Goal: Contribute content: Add original content to the website for others to see

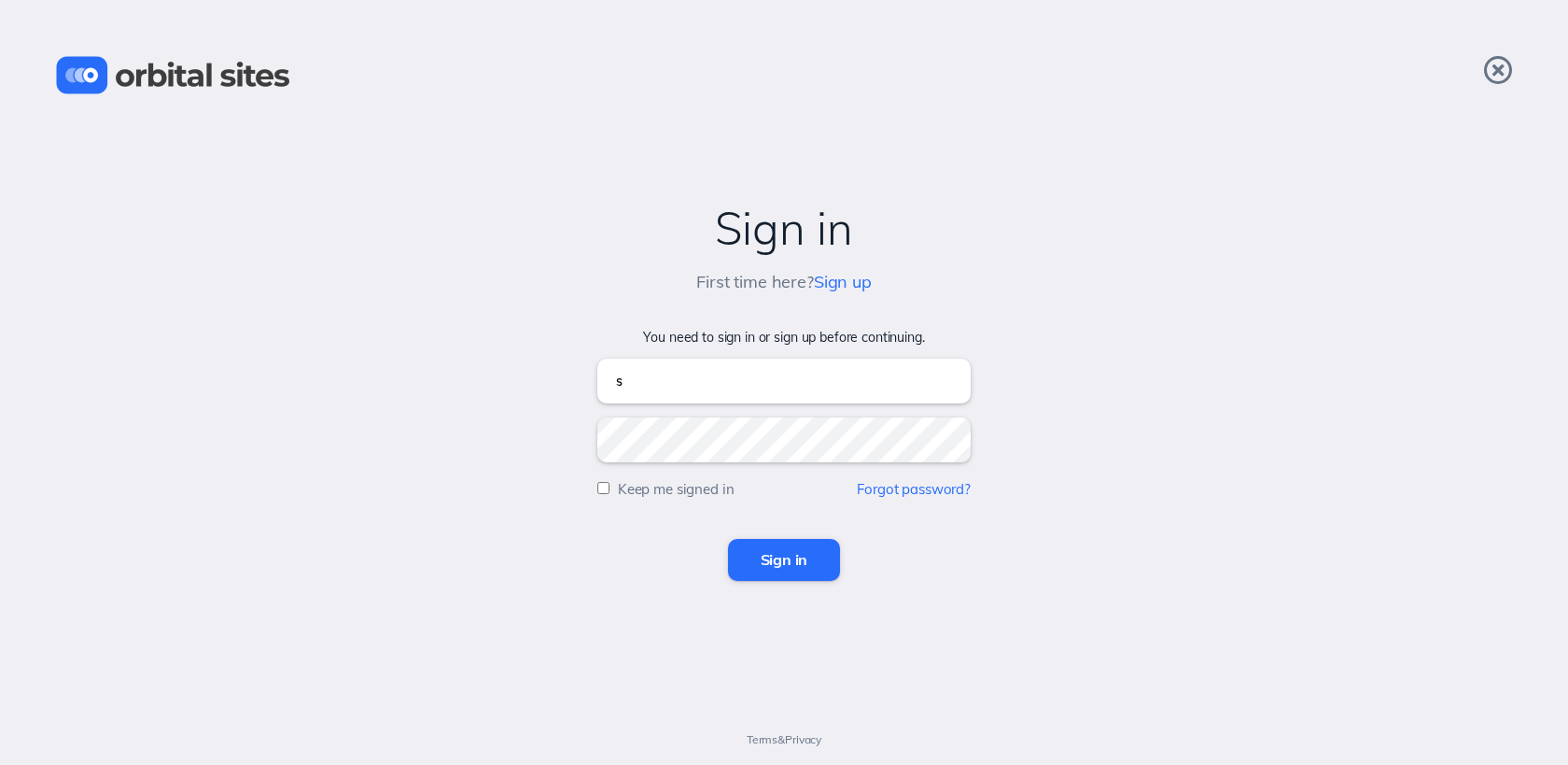
type input "sky@heightschurch.com"
click at [729, 539] on input "Sign in" at bounding box center [784, 559] width 113 height 41
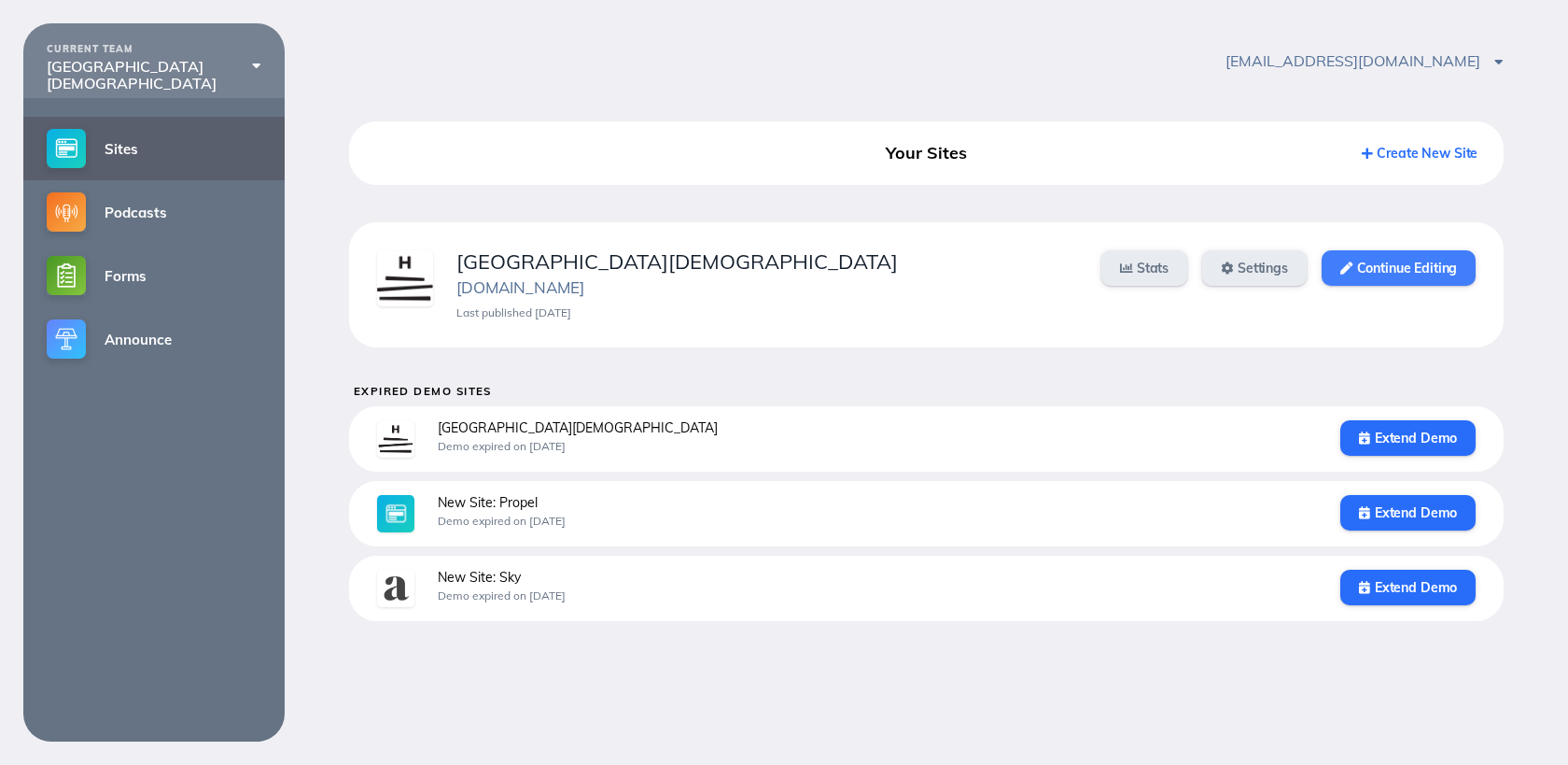
click at [1417, 258] on link "Continue Editing" at bounding box center [1399, 268] width 155 height 36
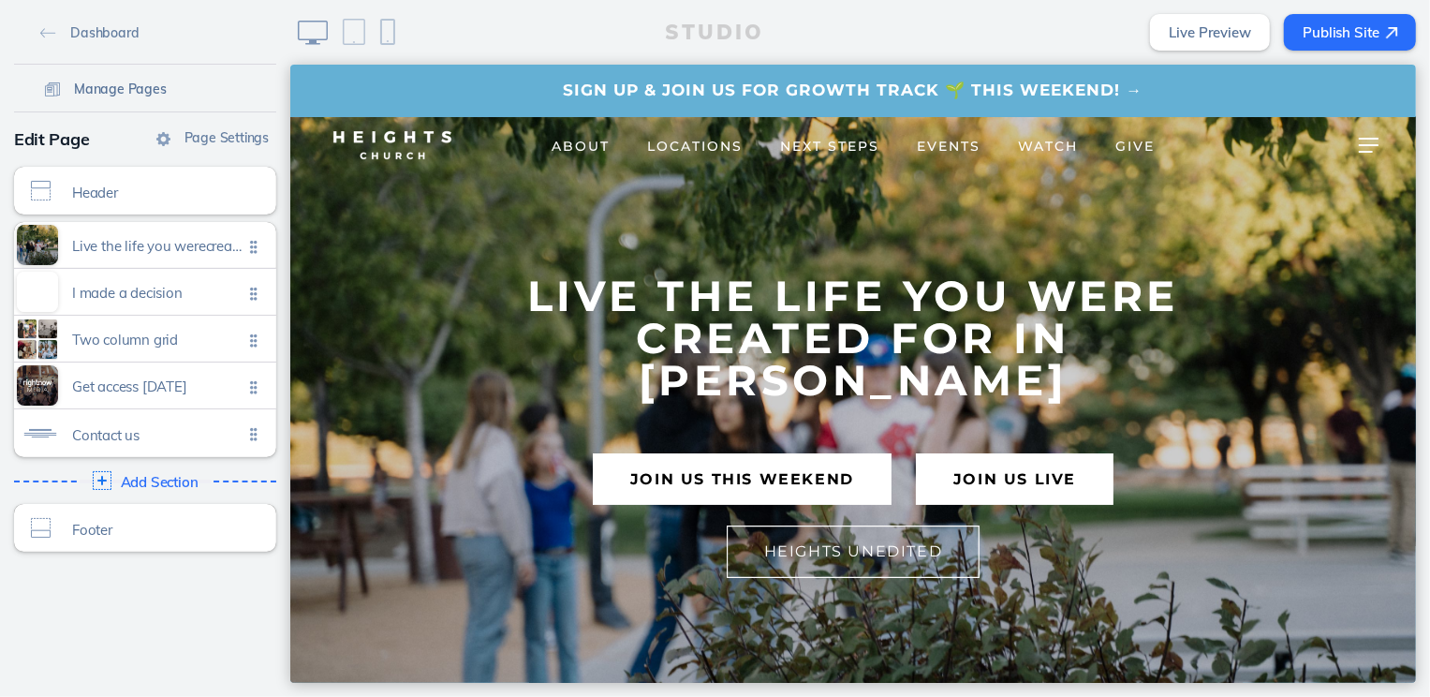
click at [145, 81] on span "Manage Pages" at bounding box center [120, 89] width 93 height 17
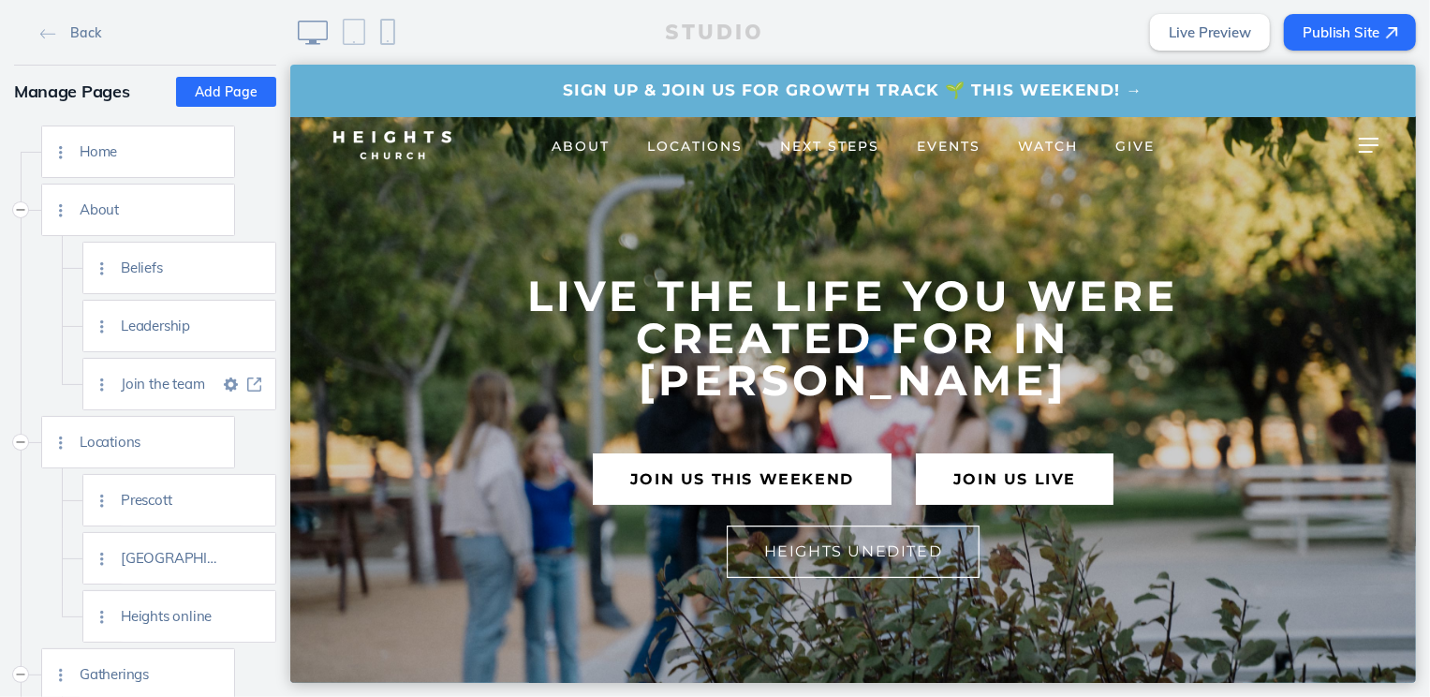
click at [262, 381] on link at bounding box center [254, 384] width 23 height 14
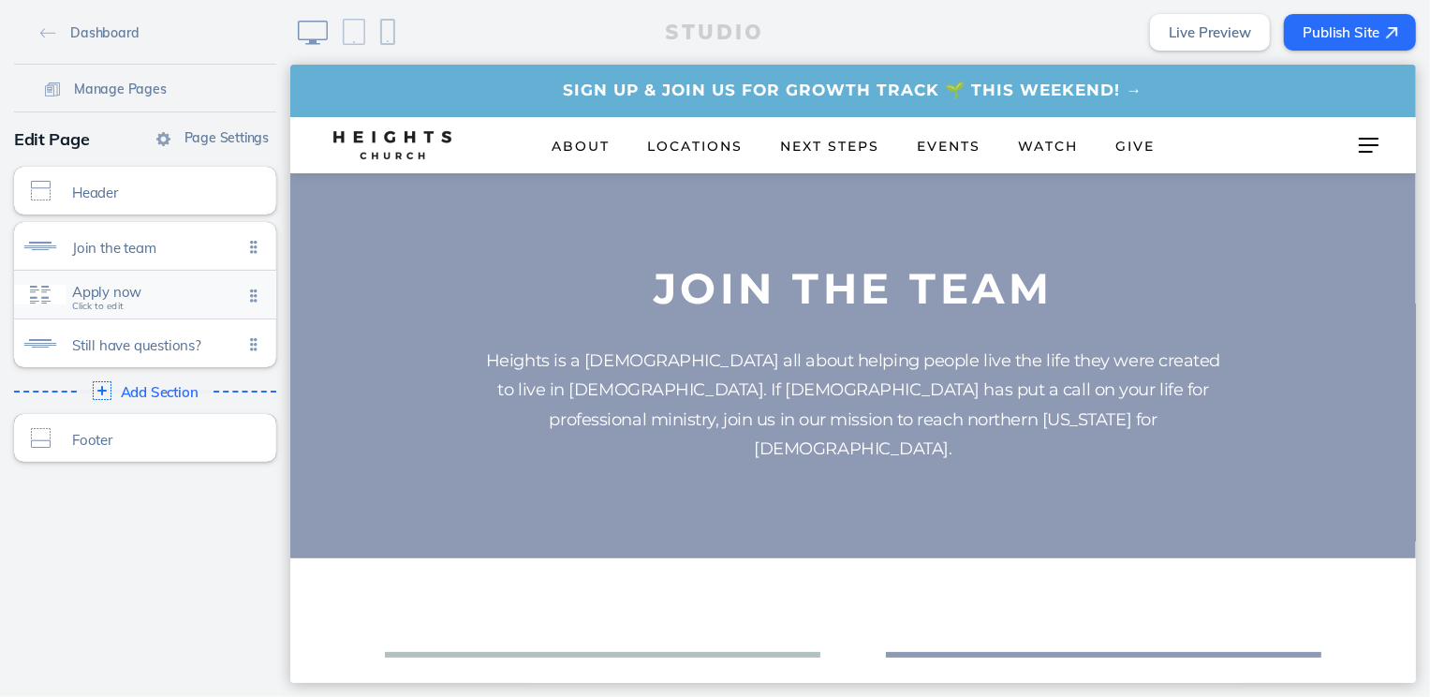
click at [157, 304] on div "Apply now Click to edit" at bounding box center [145, 295] width 262 height 48
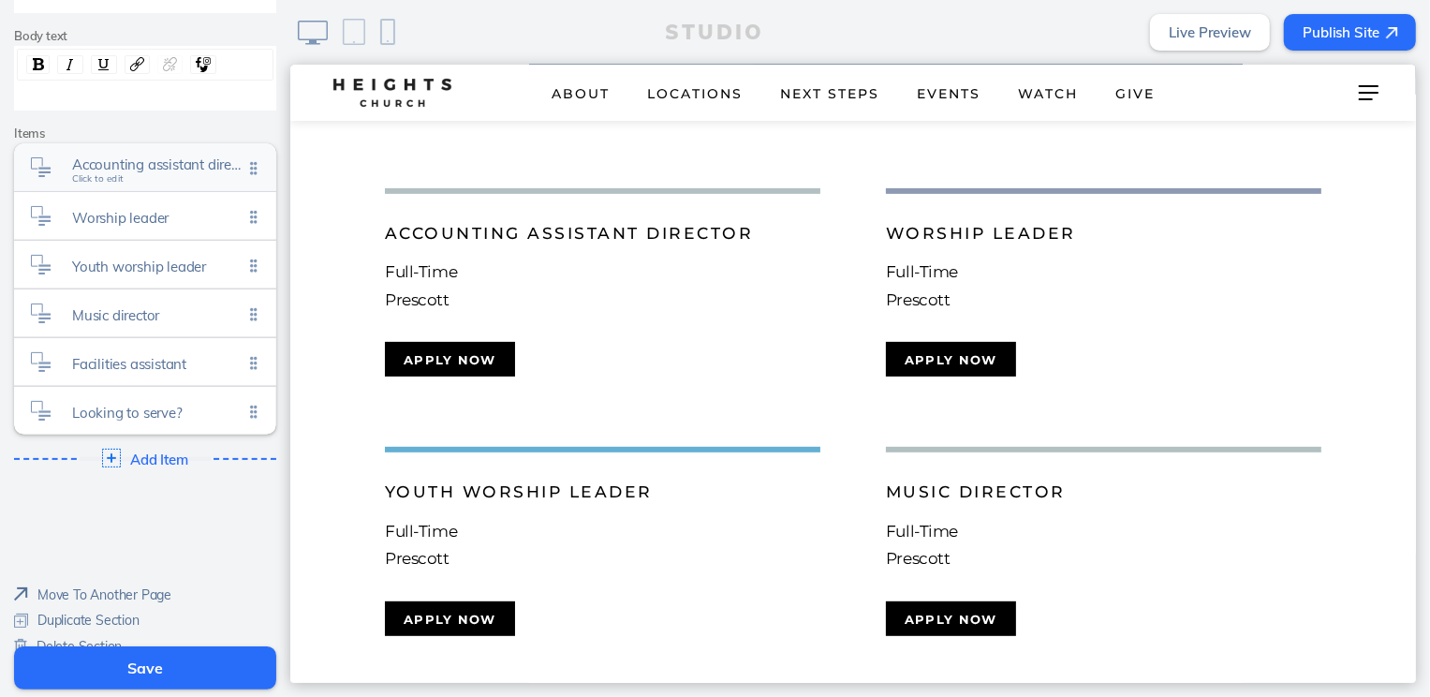
scroll to position [383, 0]
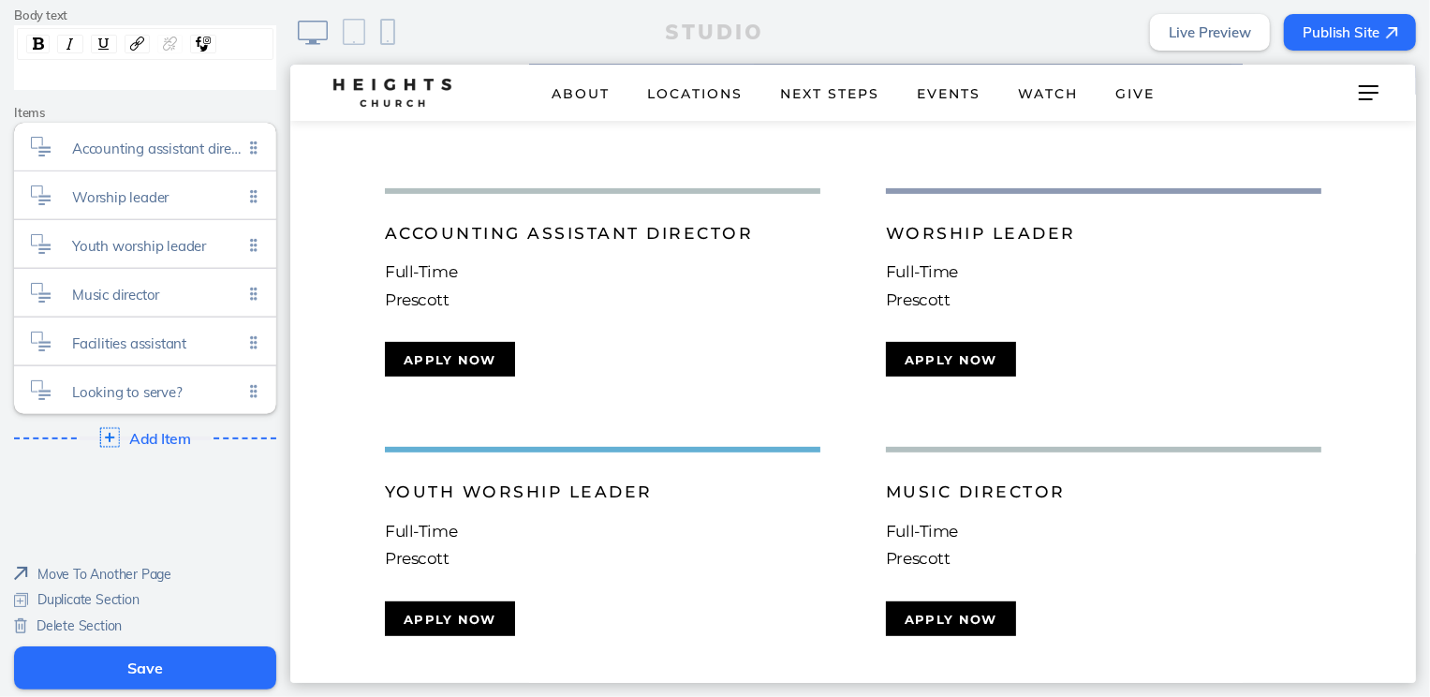
click at [161, 437] on span "Add Item" at bounding box center [160, 438] width 60 height 17
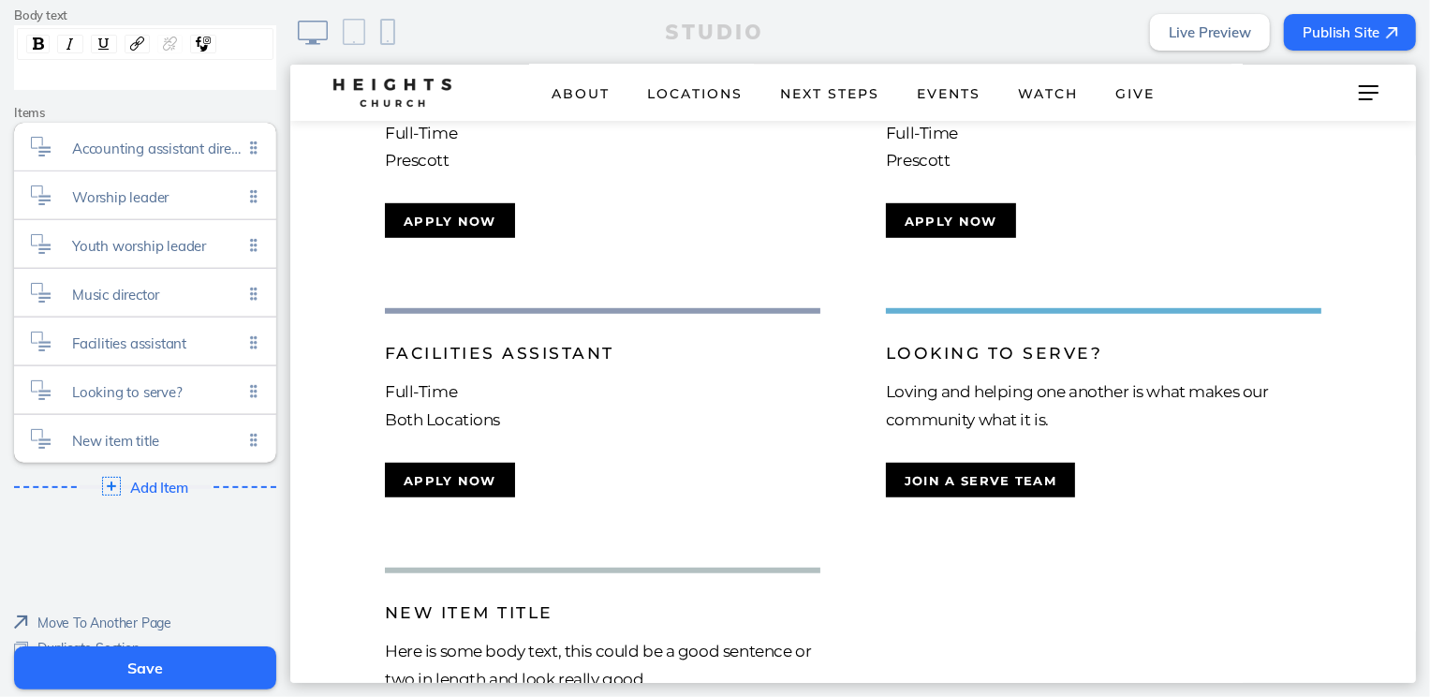
scroll to position [909, 0]
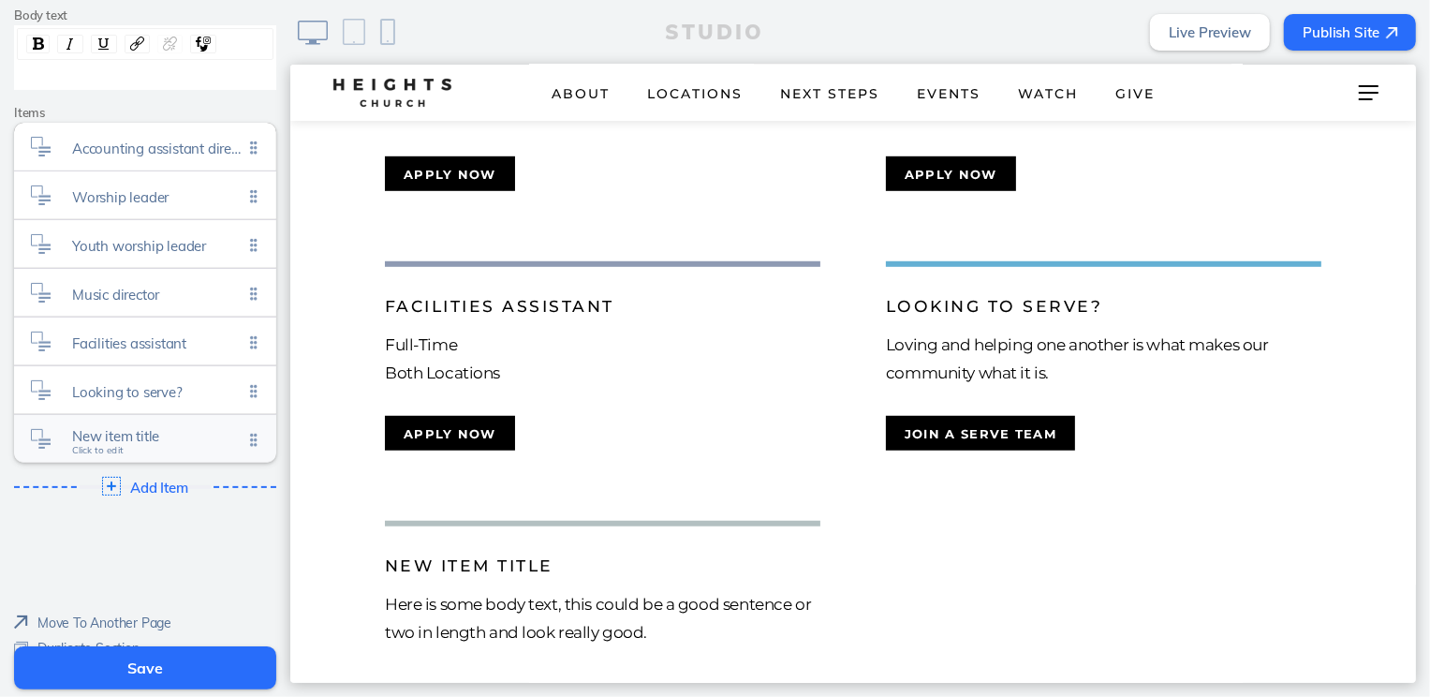
click at [141, 423] on div "New item title Click to edit" at bounding box center [145, 439] width 262 height 48
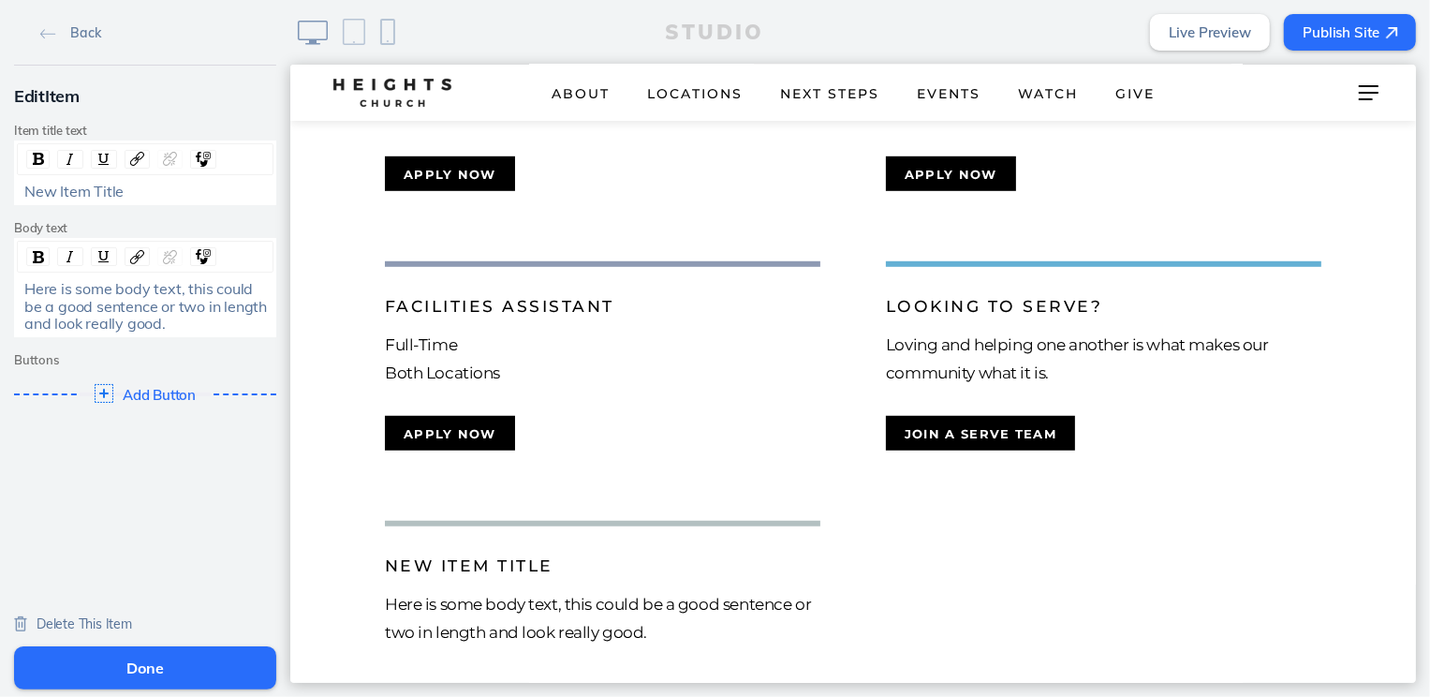
click at [107, 317] on span "Here is some body text, this could be a good sentence or two in length and look…" at bounding box center [147, 305] width 246 height 53
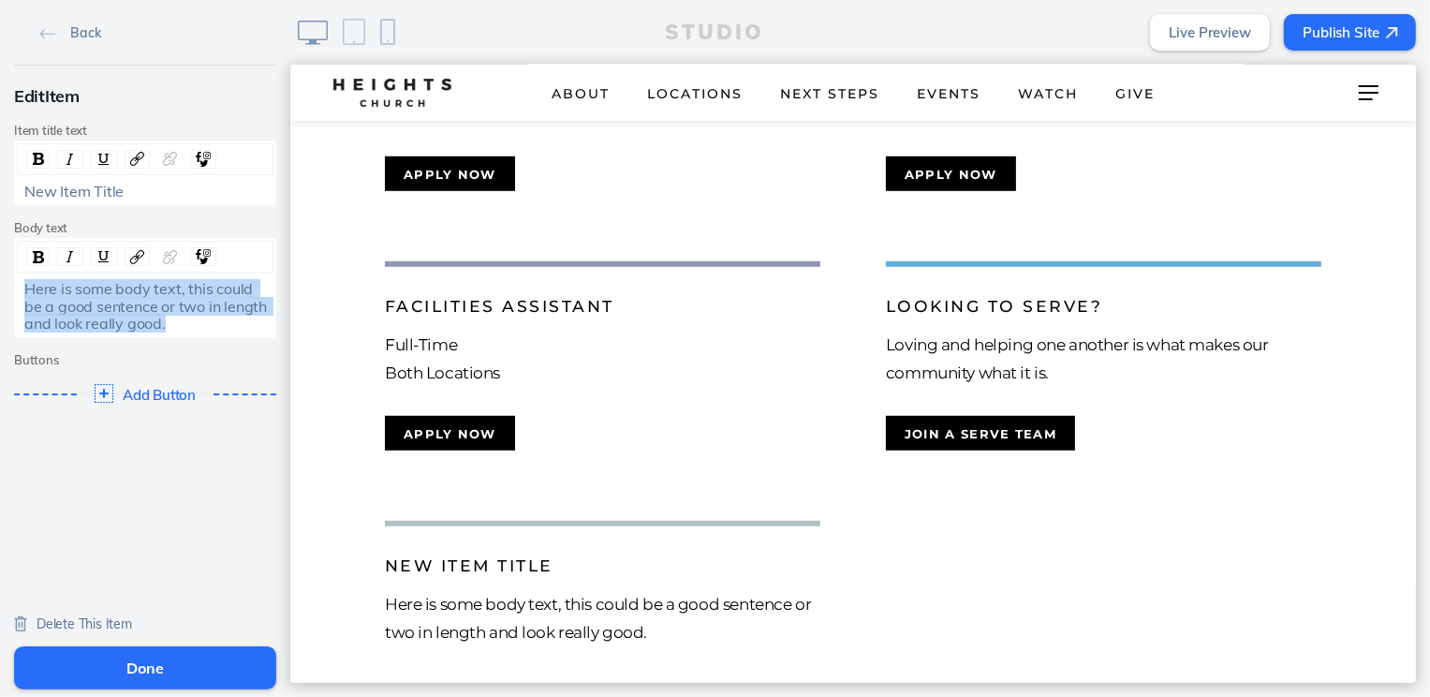
click at [107, 317] on span "Here is some body text, this could be a good sentence or two in length and look…" at bounding box center [147, 305] width 246 height 53
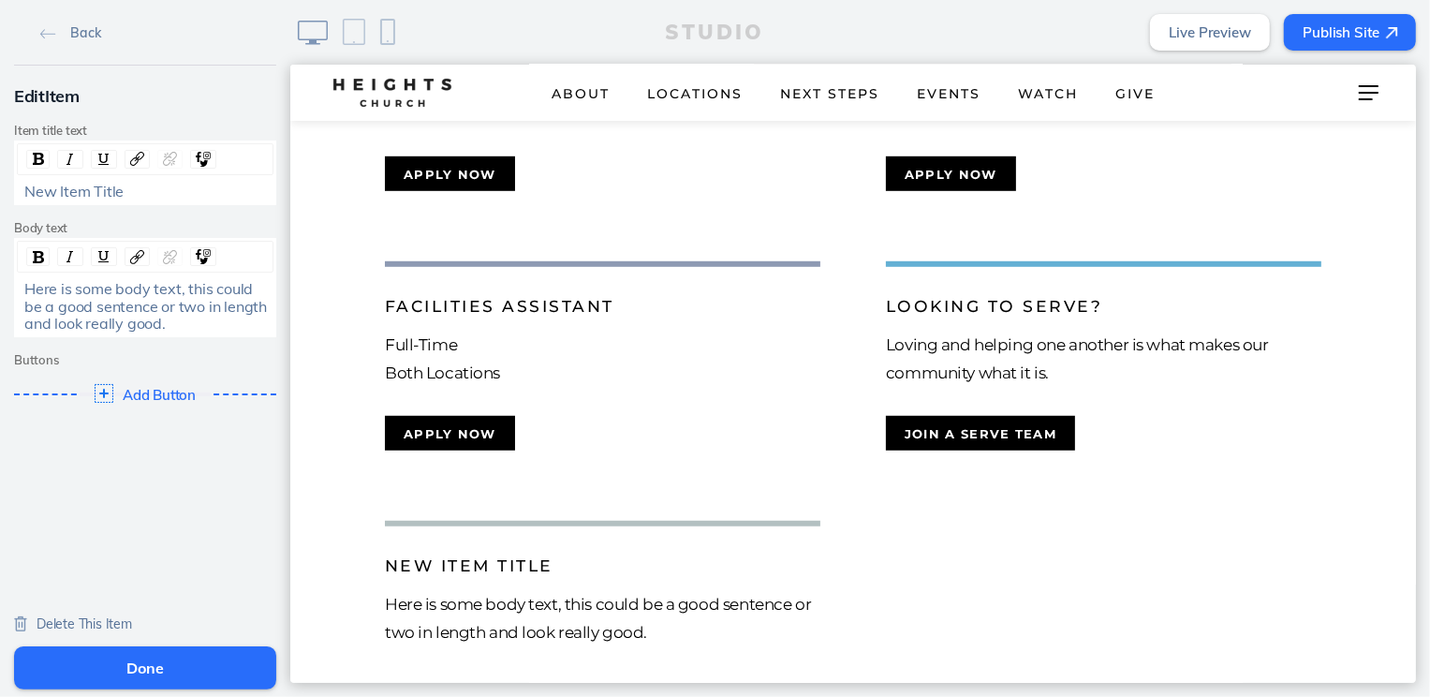
click at [115, 198] on span "New Item Title" at bounding box center [73, 191] width 99 height 19
click at [175, 299] on span "Here is some body text, this could be a good sentence or two in length and look…" at bounding box center [147, 305] width 246 height 53
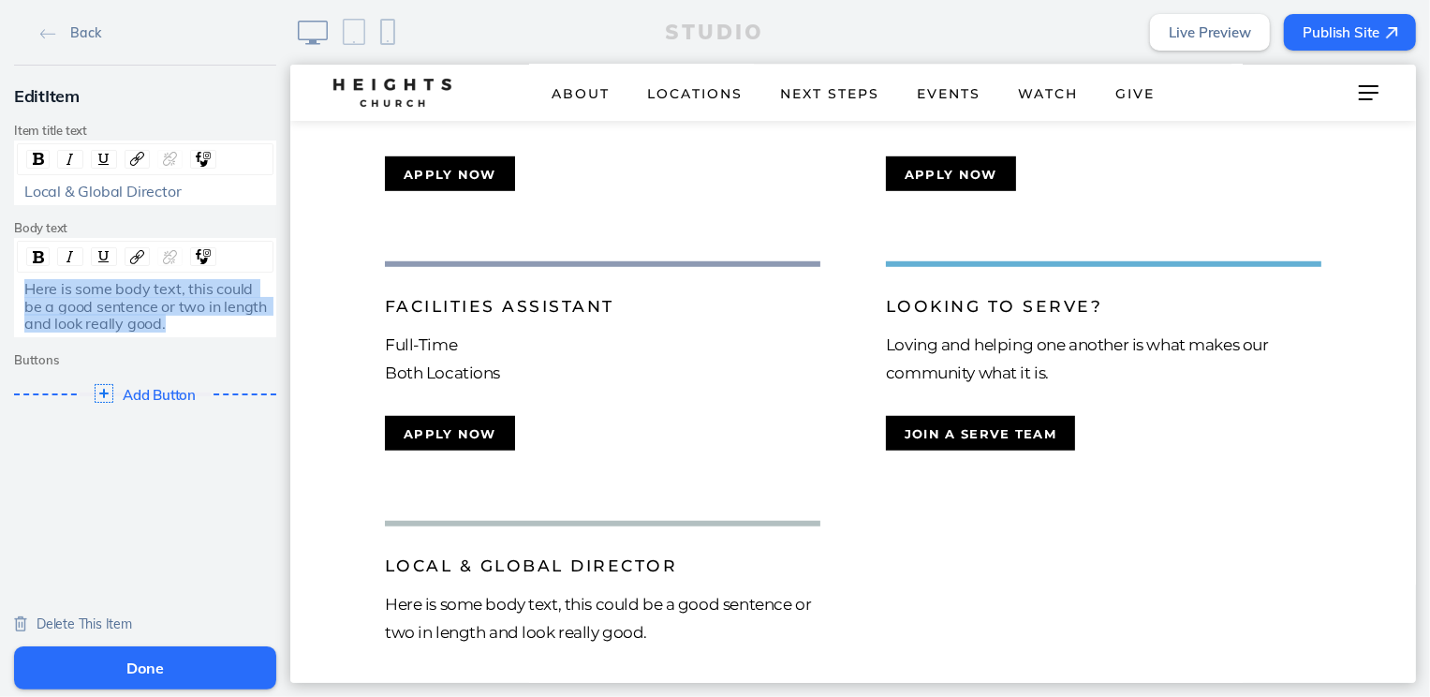
click at [175, 299] on span "Here is some body text, this could be a good sentence or two in length and look…" at bounding box center [147, 305] width 246 height 53
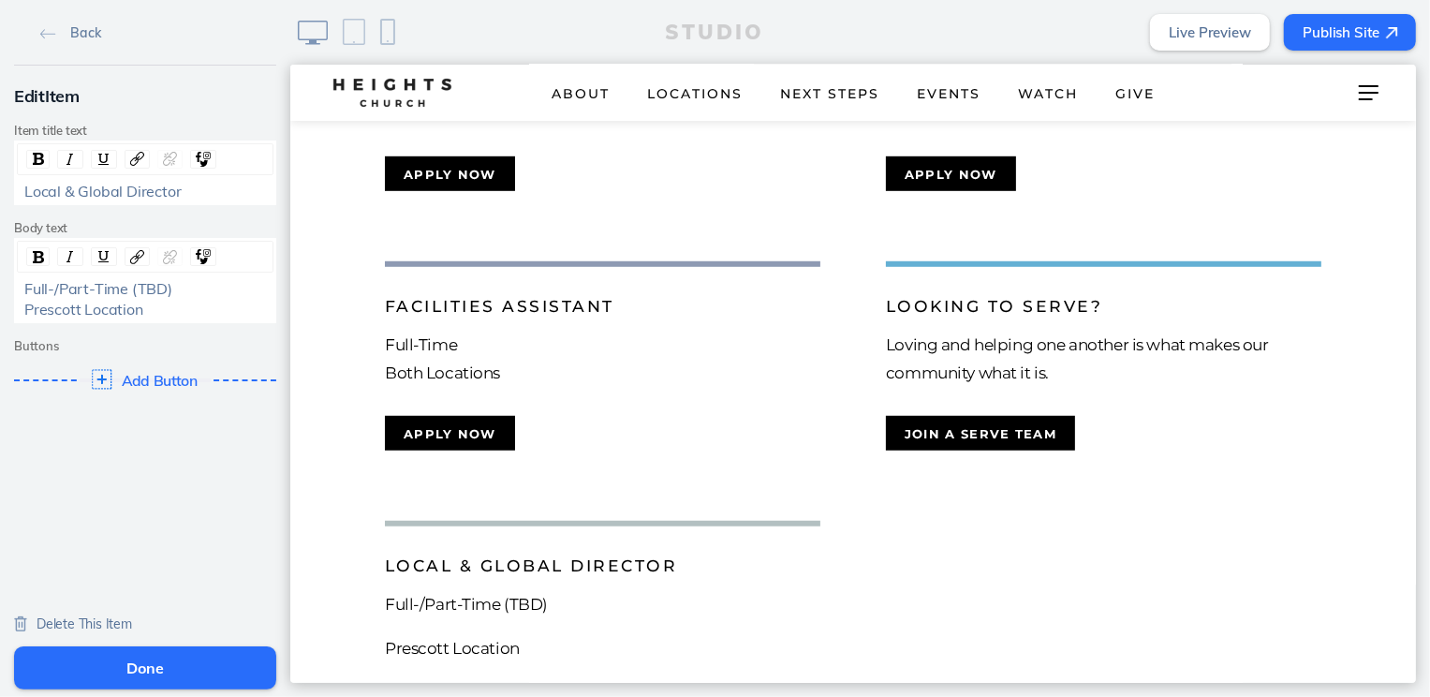
click at [182, 382] on span "Add Button" at bounding box center [160, 380] width 77 height 17
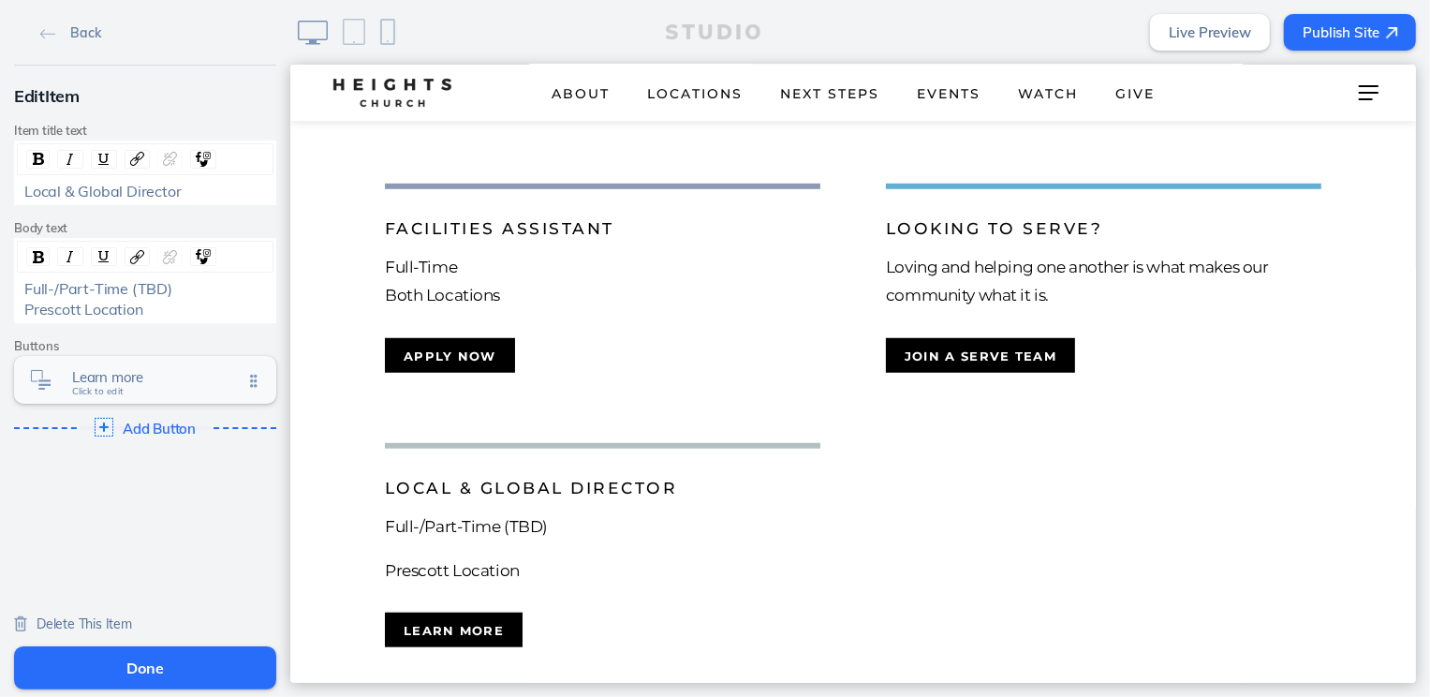
scroll to position [986, 0]
click at [180, 373] on span "Learn more" at bounding box center [157, 377] width 170 height 16
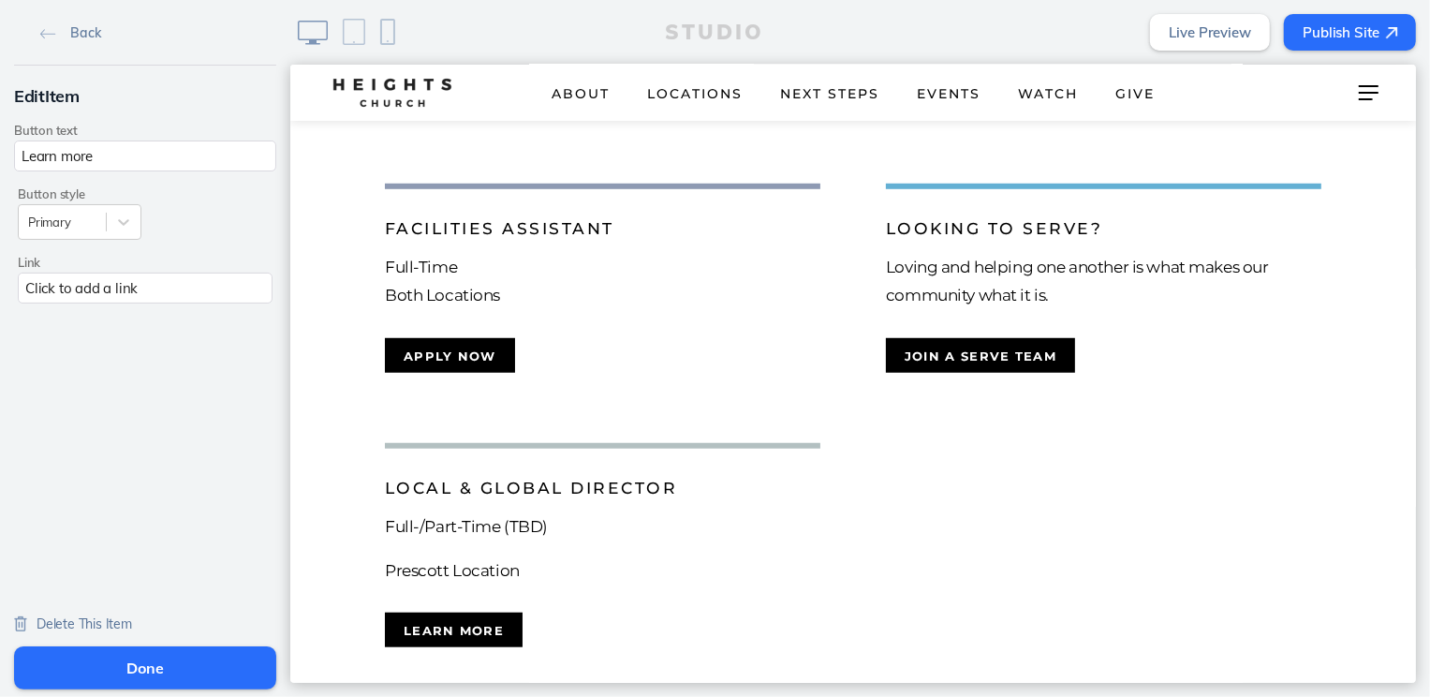
click at [178, 288] on div "Click to add a link" at bounding box center [145, 288] width 255 height 31
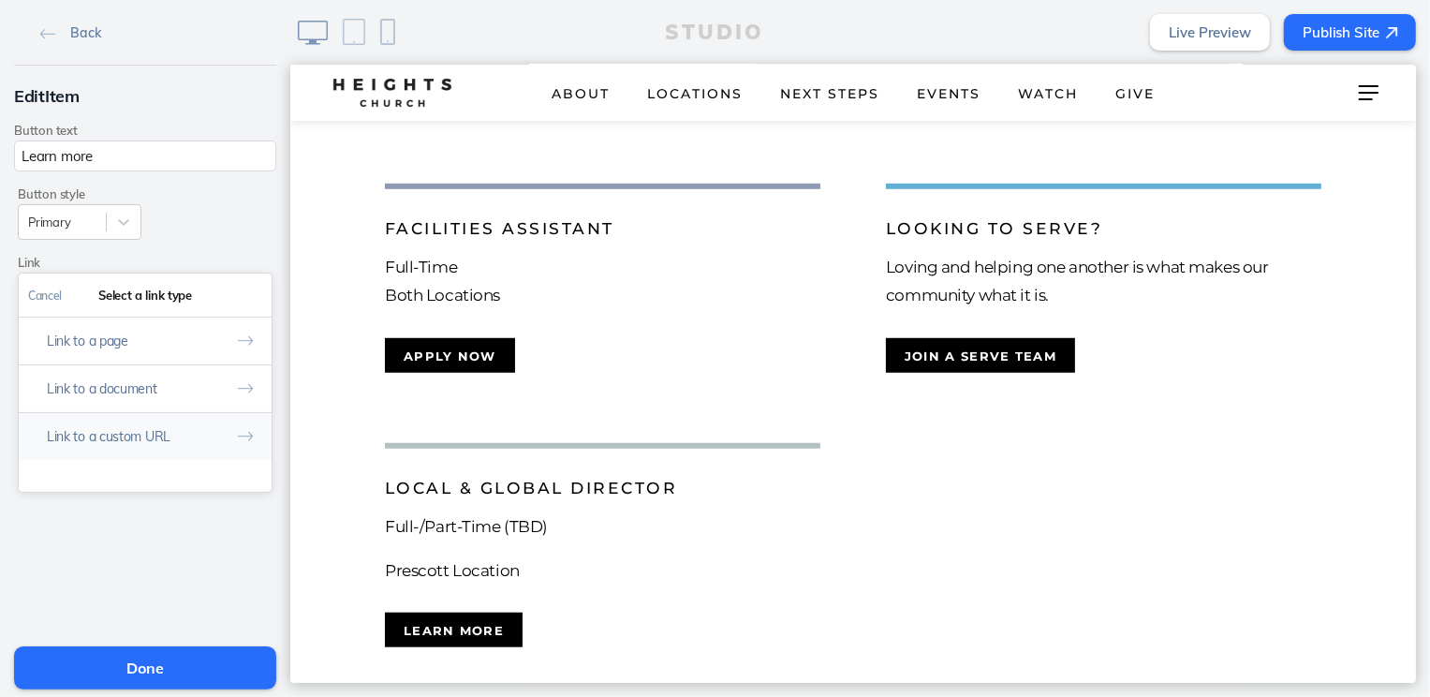
click at [176, 443] on button "Link to a custom URL" at bounding box center [145, 436] width 253 height 48
click at [175, 377] on input "text" at bounding box center [145, 374] width 234 height 31
paste input "https://heights.bamboohr.com/careers/79"
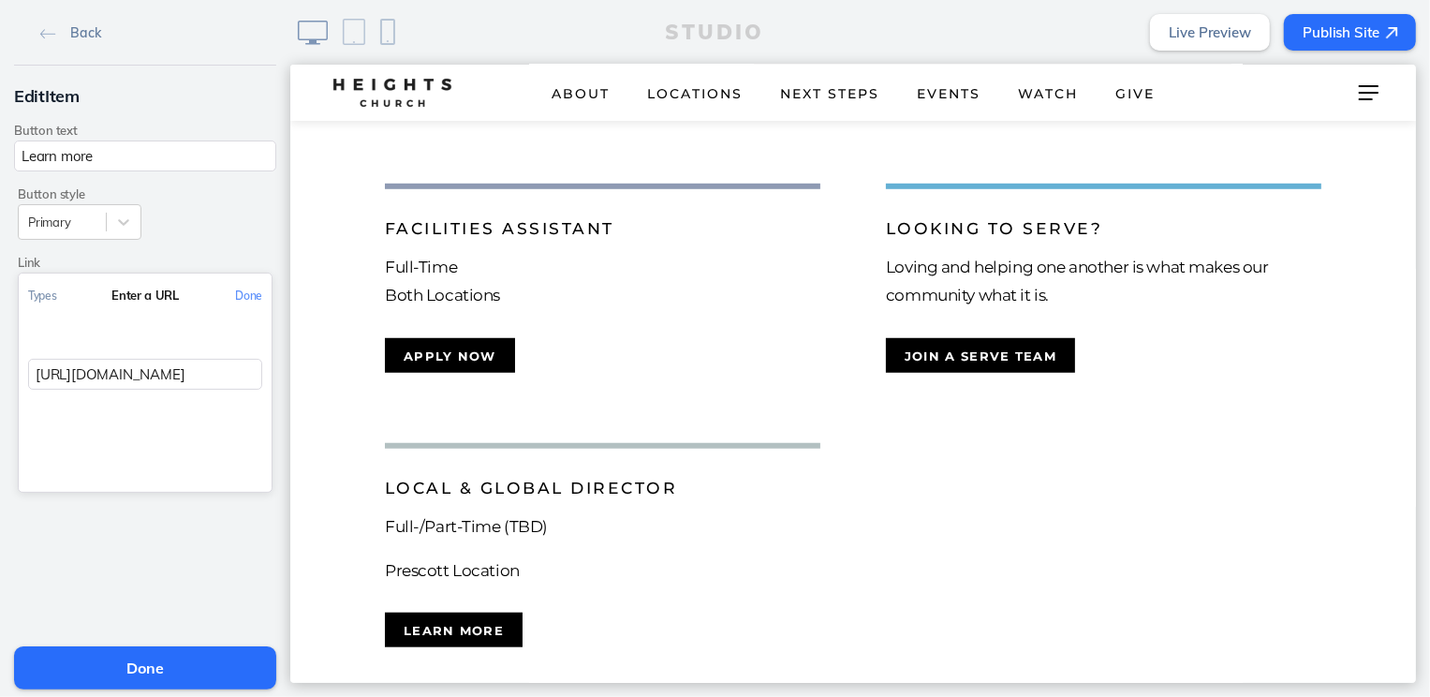
scroll to position [0, 37]
type input "https://heights.bamboohr.com/careers/79"
click at [239, 303] on button "Done" at bounding box center [249, 295] width 46 height 42
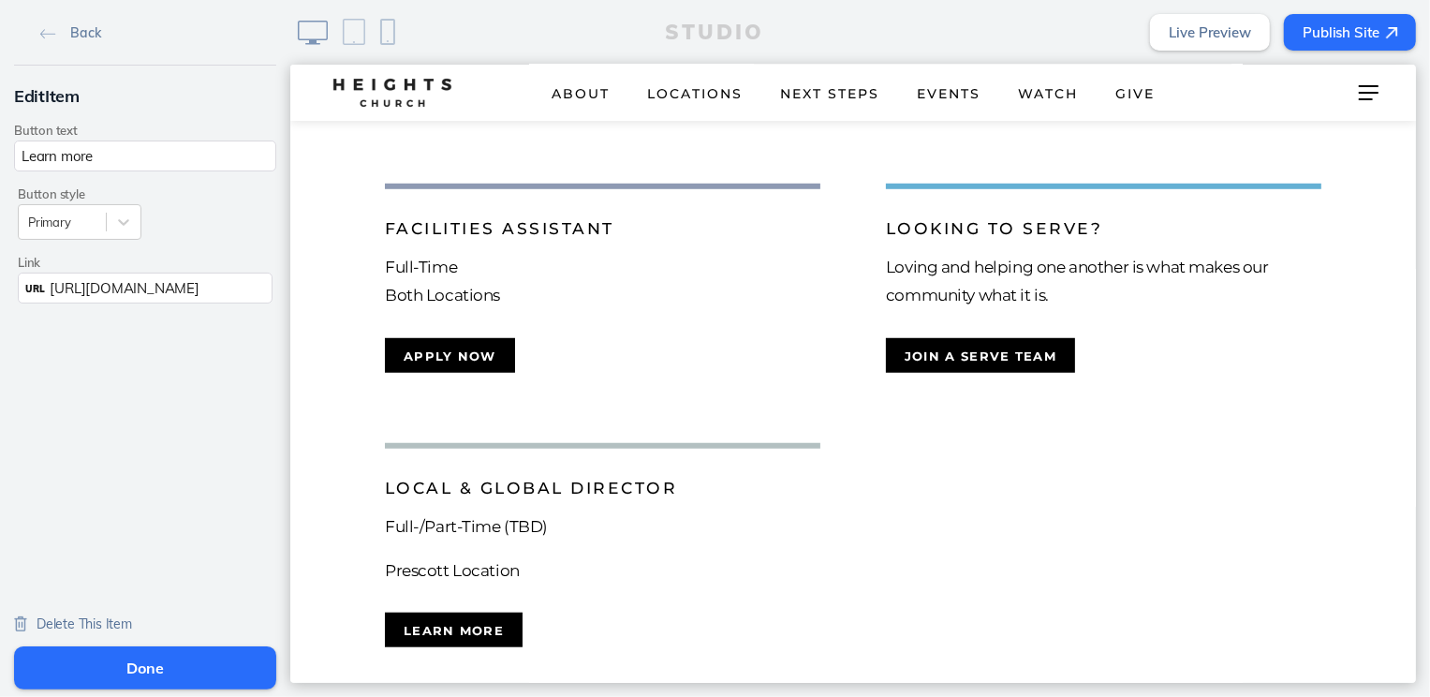
click at [131, 158] on input "Learn more" at bounding box center [145, 155] width 262 height 31
type input "Apply Now"
click at [100, 663] on button "Done" at bounding box center [145, 667] width 262 height 43
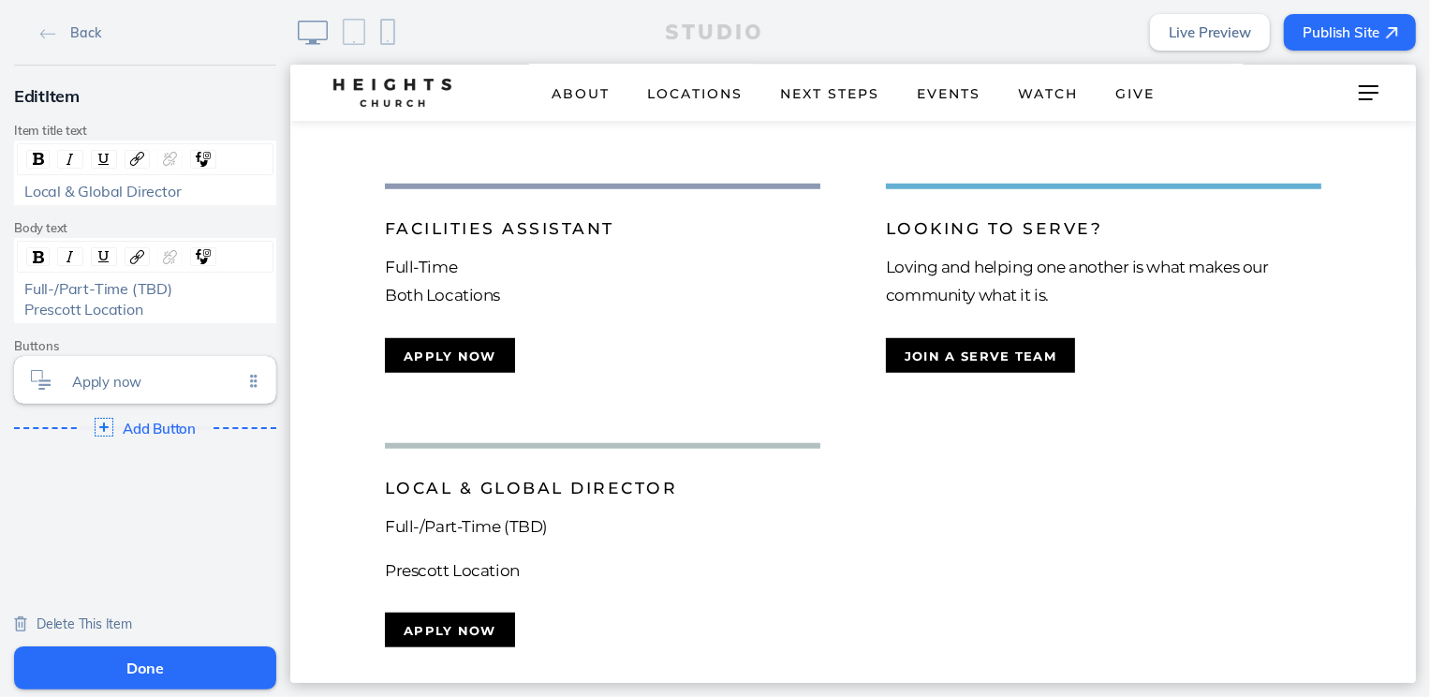
click at [152, 672] on button "Done" at bounding box center [145, 667] width 262 height 43
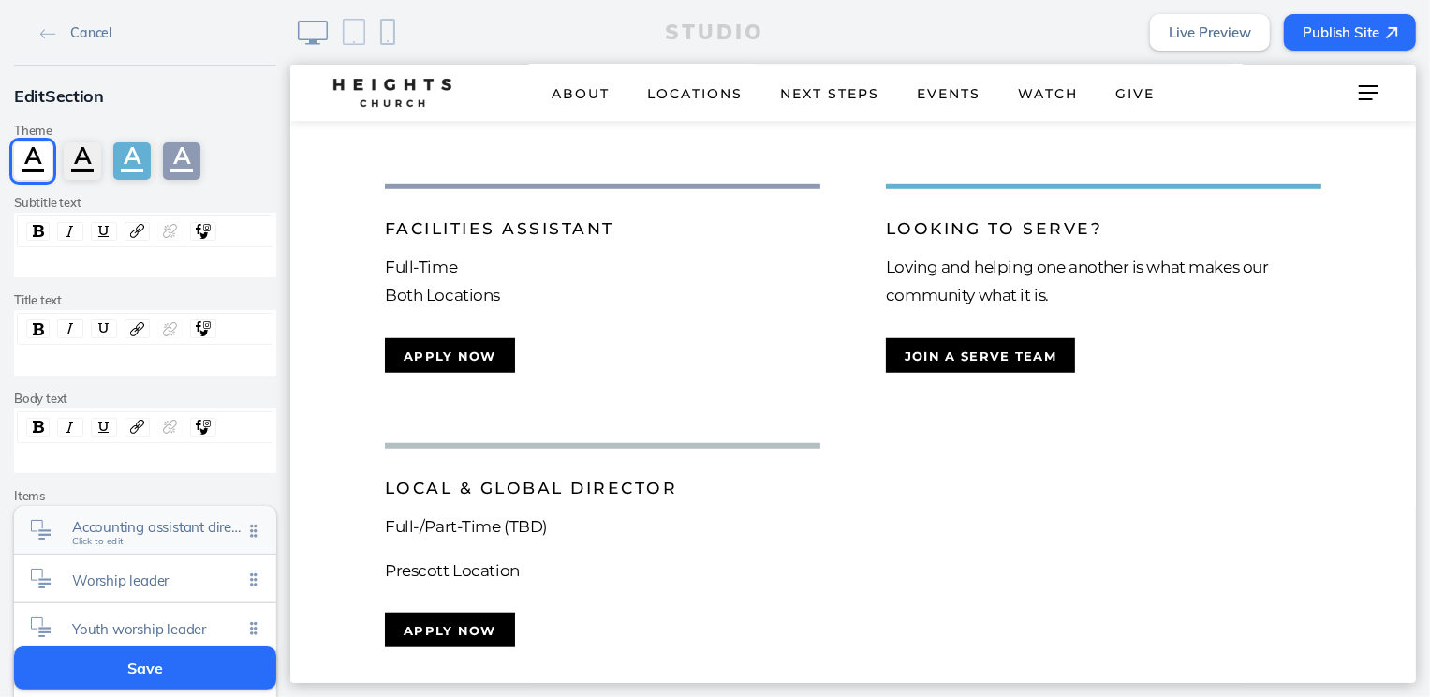
scroll to position [431, 0]
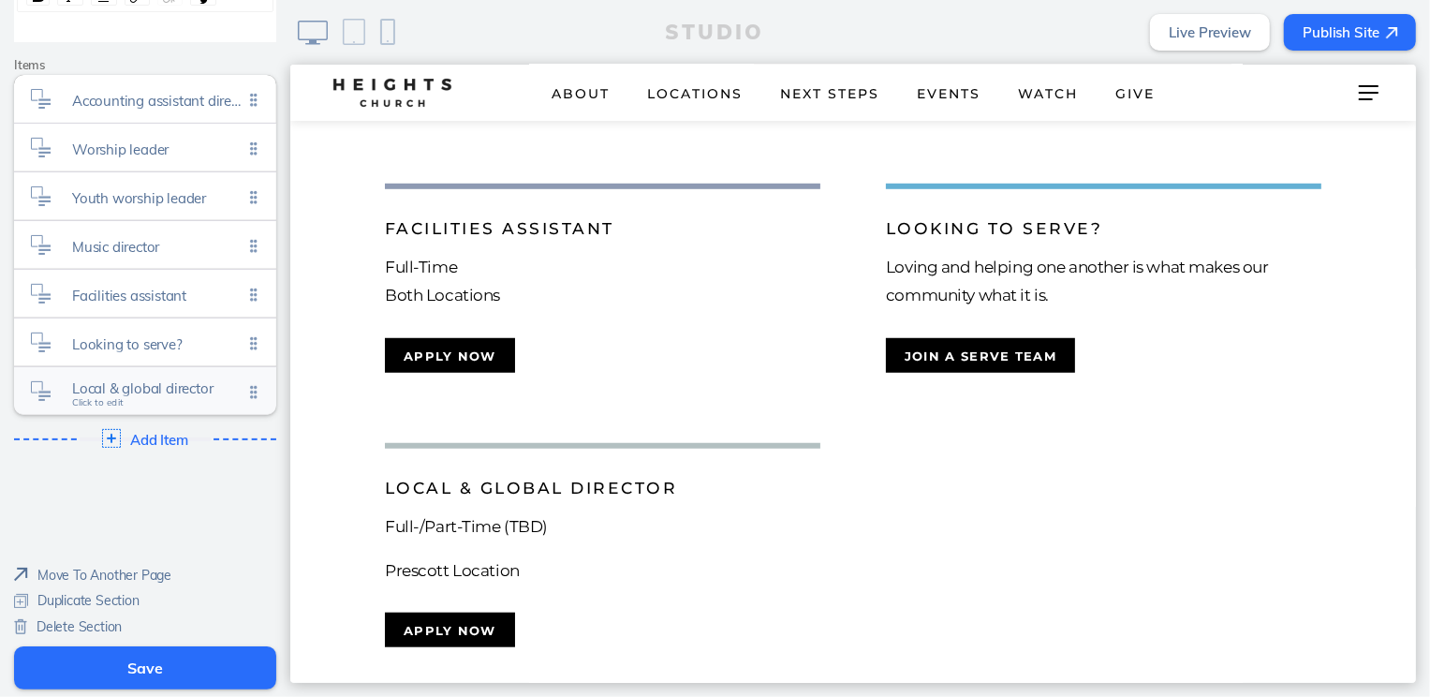
click at [192, 380] on span "Local & global director" at bounding box center [157, 388] width 170 height 16
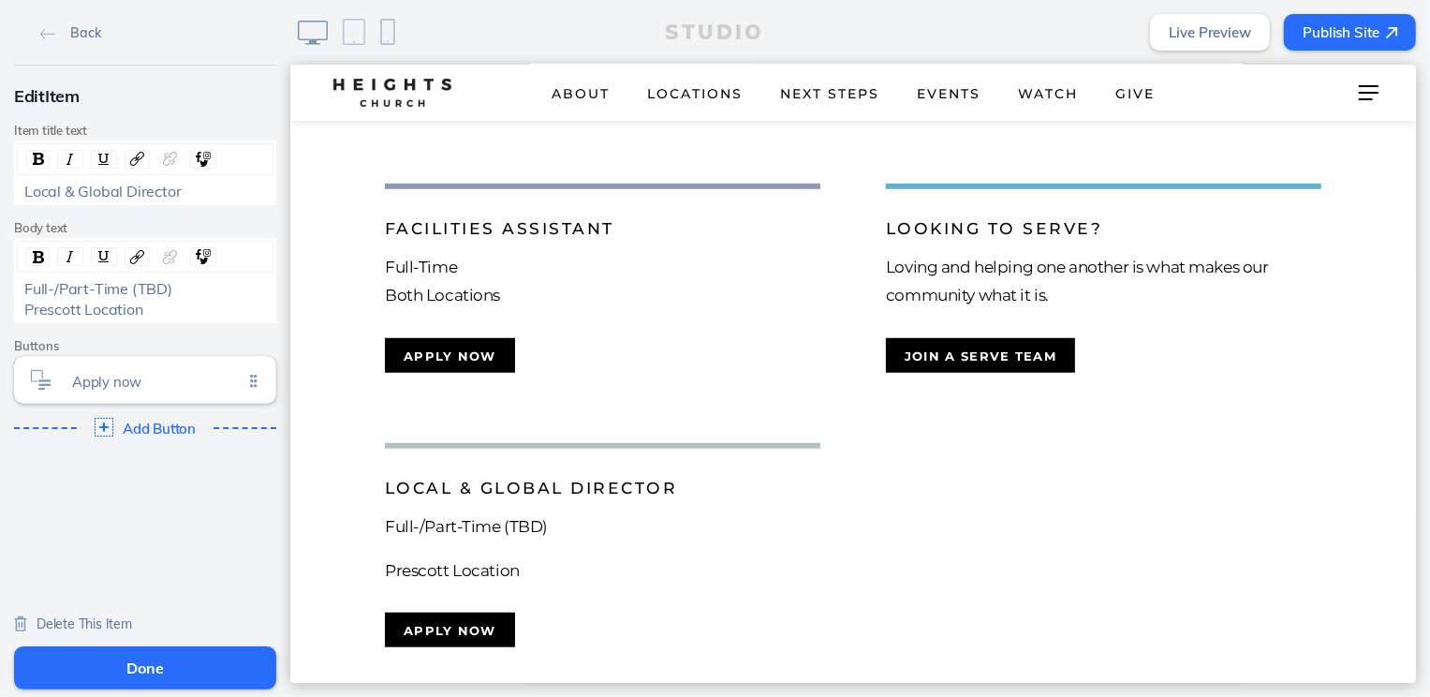
click at [26, 304] on span "Prescott Location" at bounding box center [83, 309] width 119 height 19
click at [88, 676] on button "Done" at bounding box center [145, 667] width 262 height 43
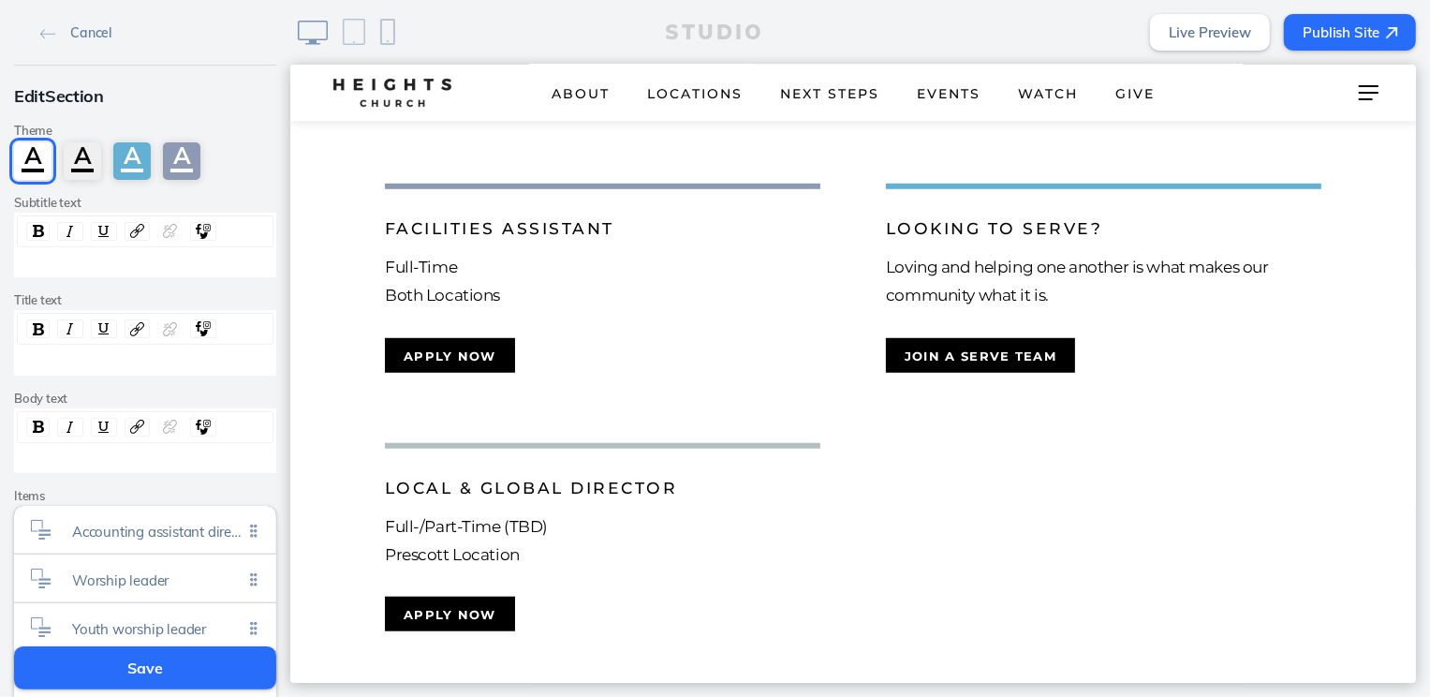
click at [88, 676] on button "Save" at bounding box center [145, 667] width 262 height 43
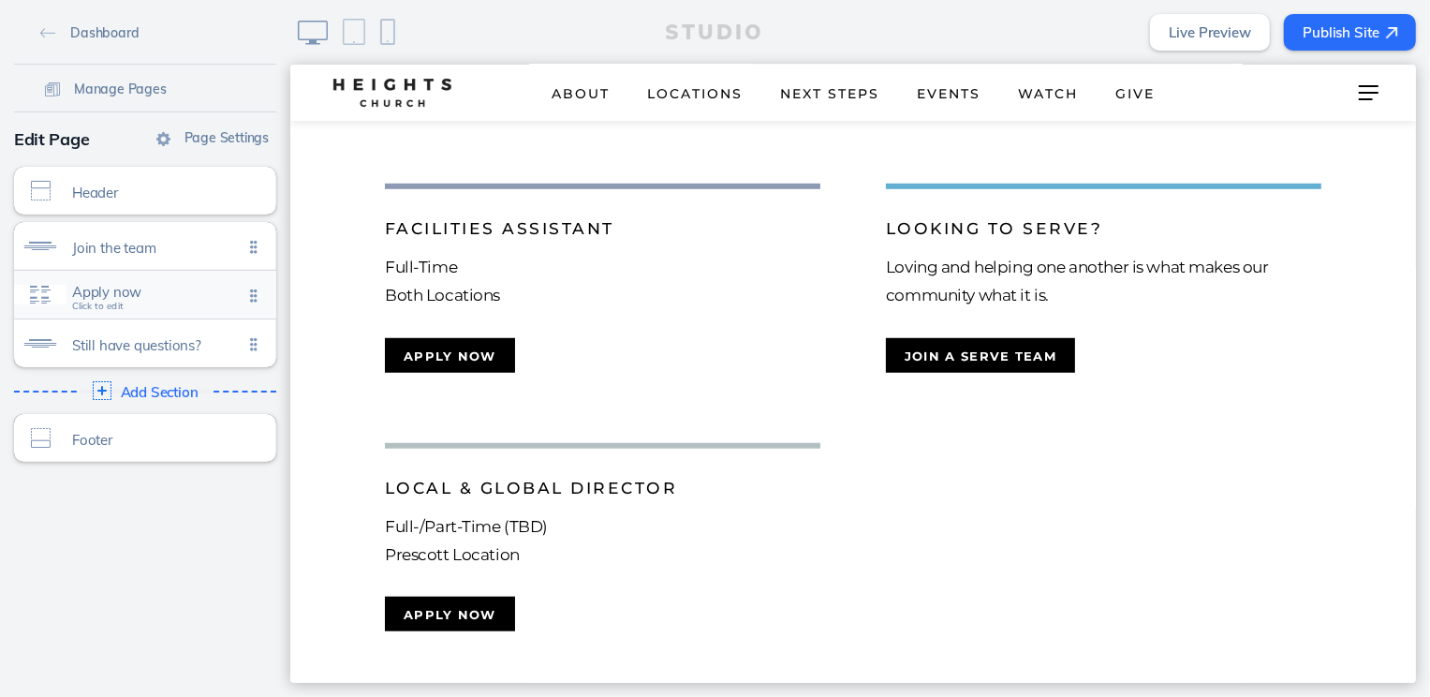
click at [207, 310] on div "Apply now Click to edit" at bounding box center [145, 295] width 262 height 48
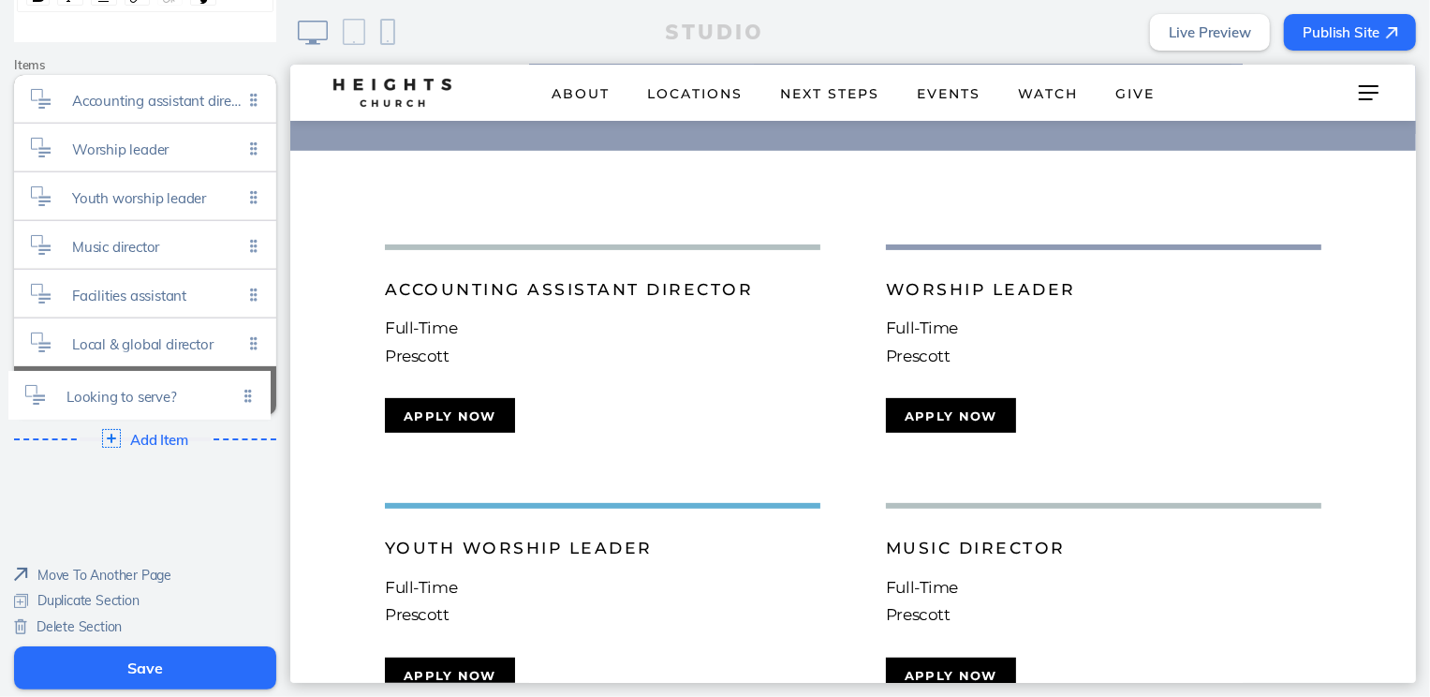
drag, startPoint x: 259, startPoint y: 336, endPoint x: 254, endPoint y: 391, distance: 54.6
click at [181, 652] on button "Save" at bounding box center [145, 667] width 262 height 43
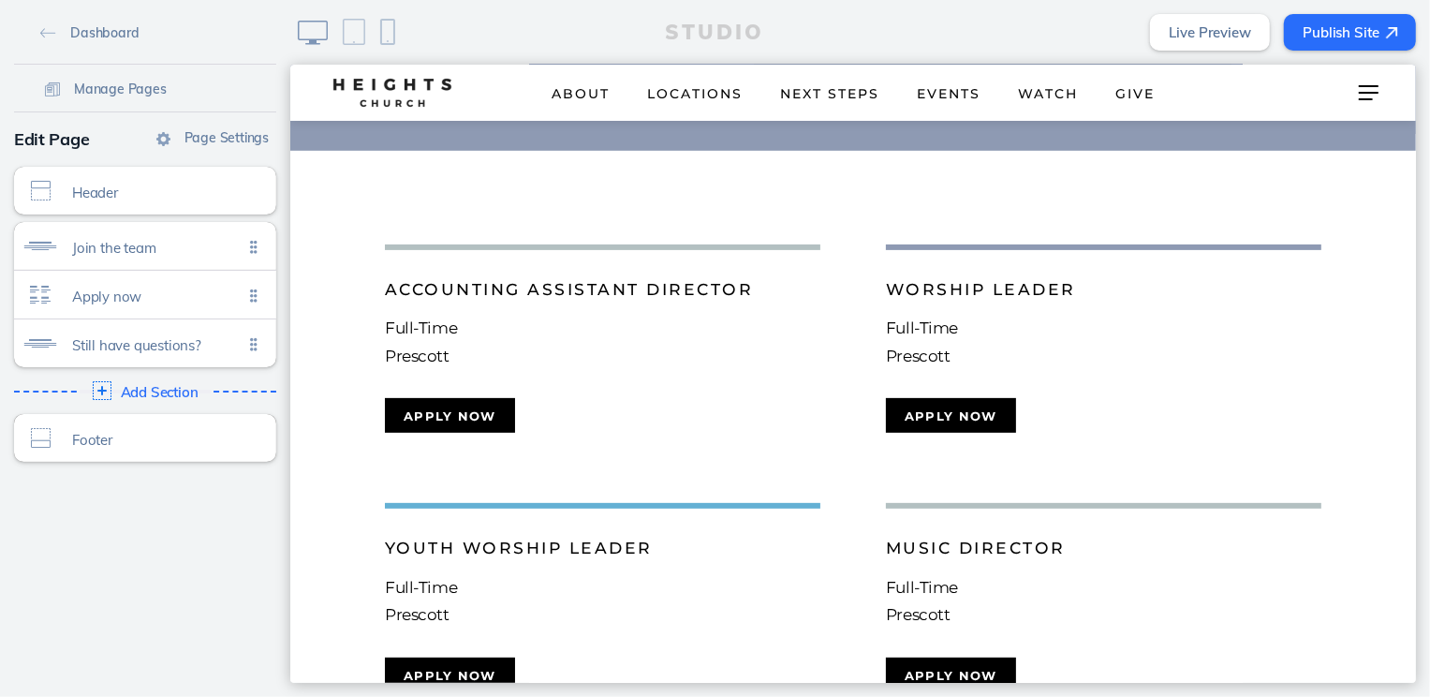
click at [1176, 18] on link "Live Preview" at bounding box center [1210, 32] width 120 height 37
click at [1334, 28] on button "Publish Site" at bounding box center [1350, 32] width 132 height 37
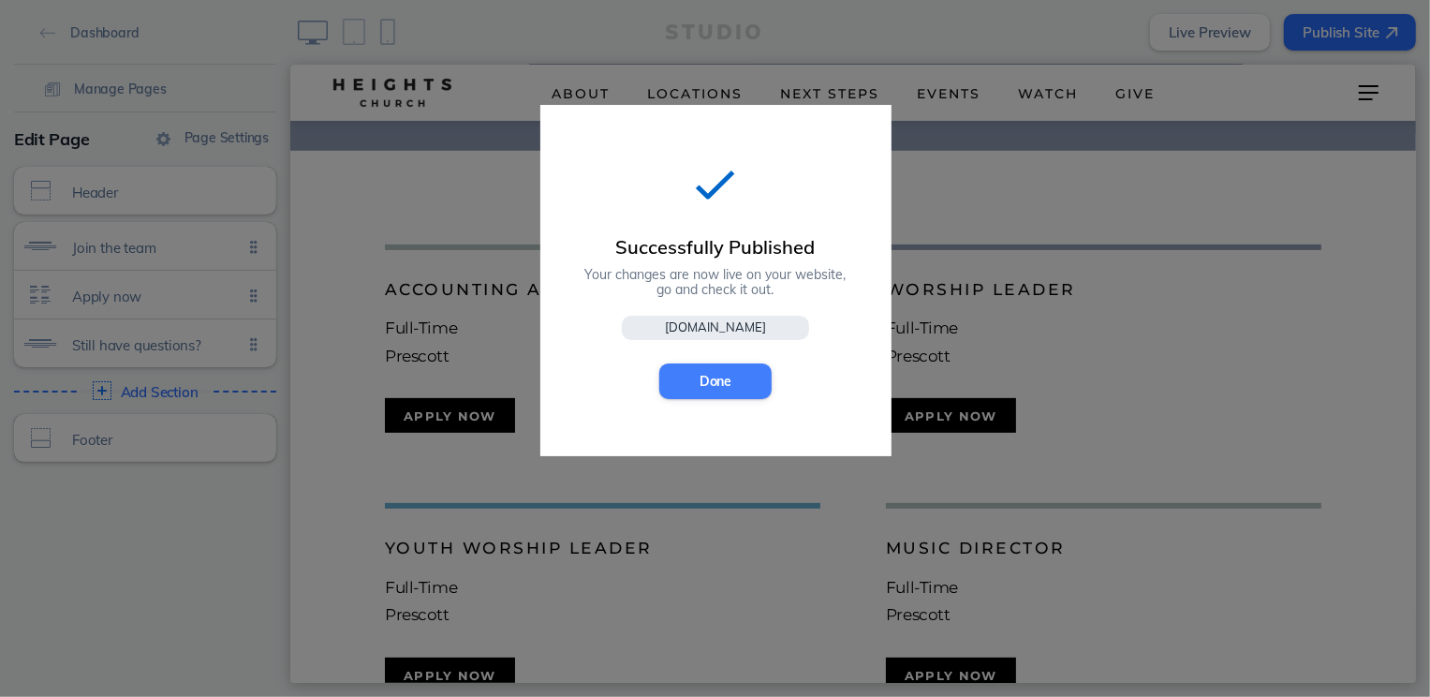
drag, startPoint x: 726, startPoint y: 388, endPoint x: 475, endPoint y: 294, distance: 267.9
click at [726, 388] on button "Done" at bounding box center [715, 381] width 112 height 36
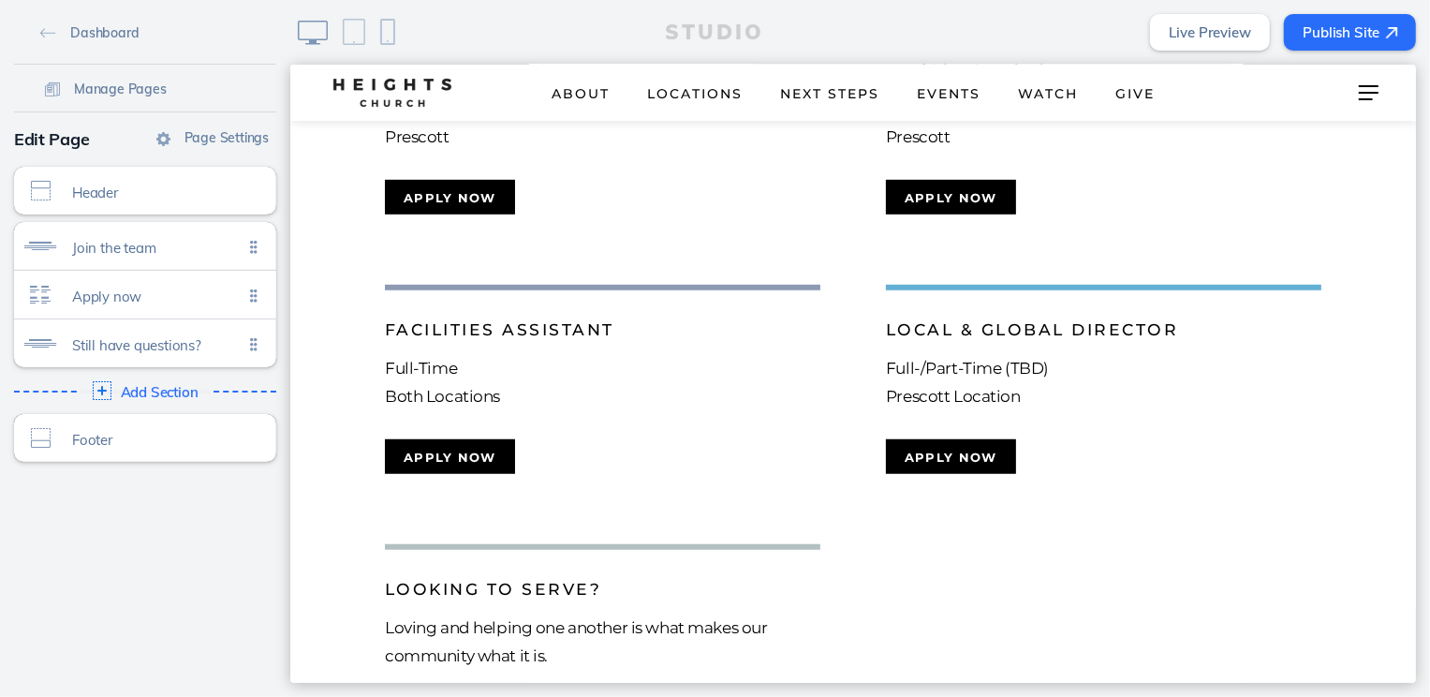
scroll to position [886, 0]
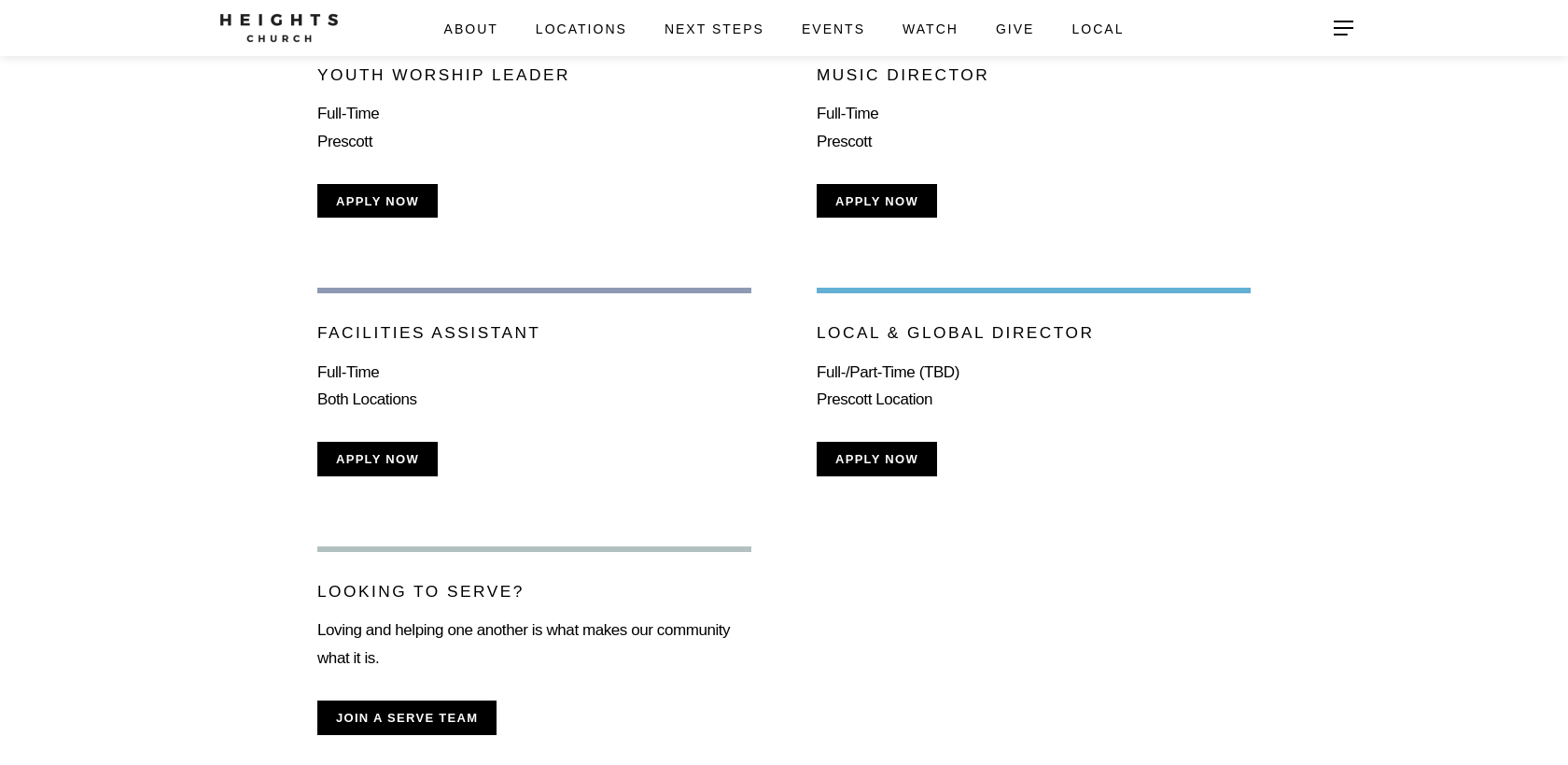
scroll to position [783, 0]
